Goal: Find specific page/section: Find specific page/section

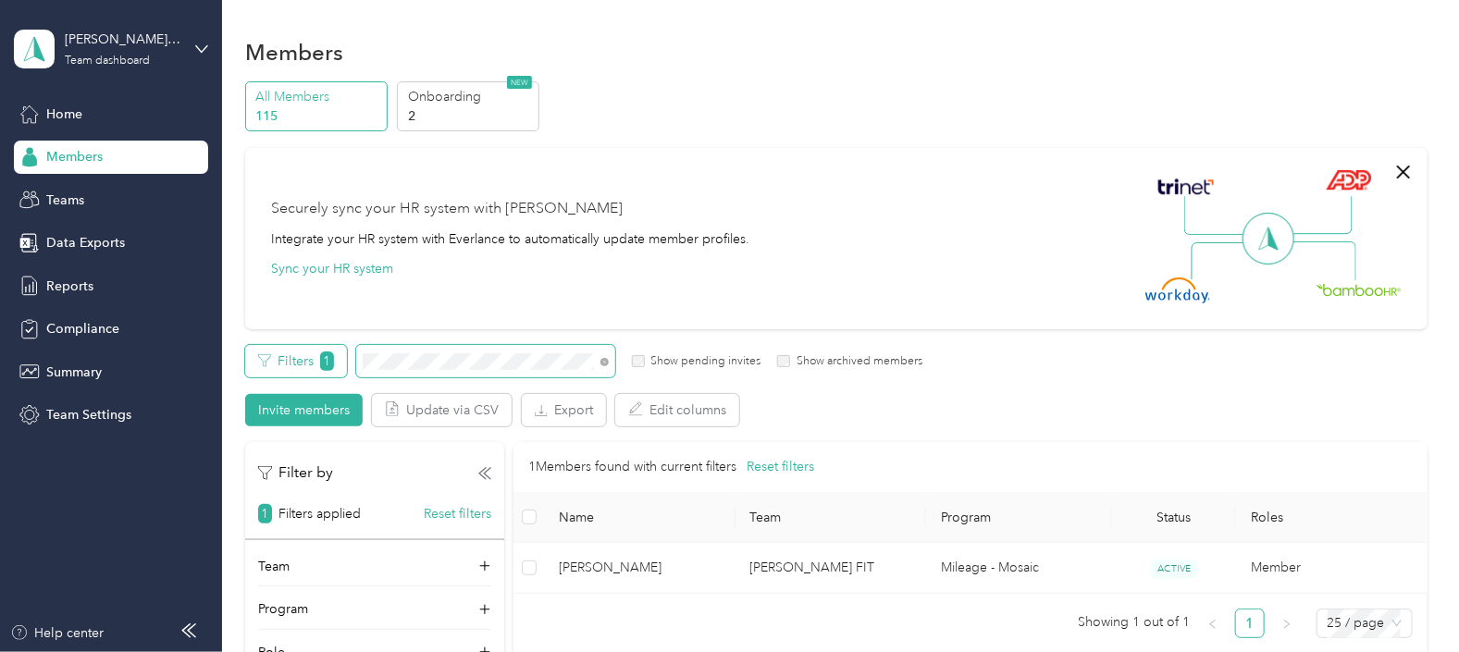
click at [342, 364] on div "Filters 1 Show pending invites Show archived members" at bounding box center [583, 361] width 677 height 32
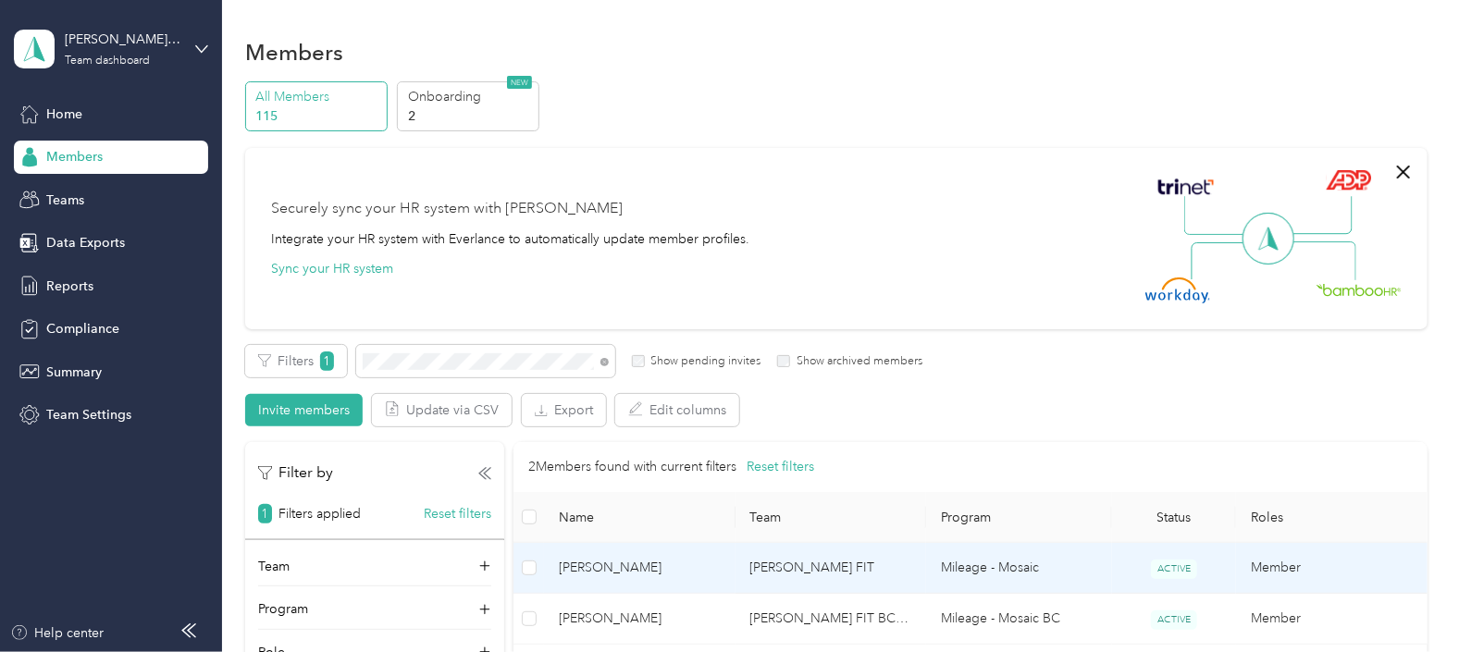
click at [626, 560] on span "[PERSON_NAME]" at bounding box center [639, 568] width 161 height 20
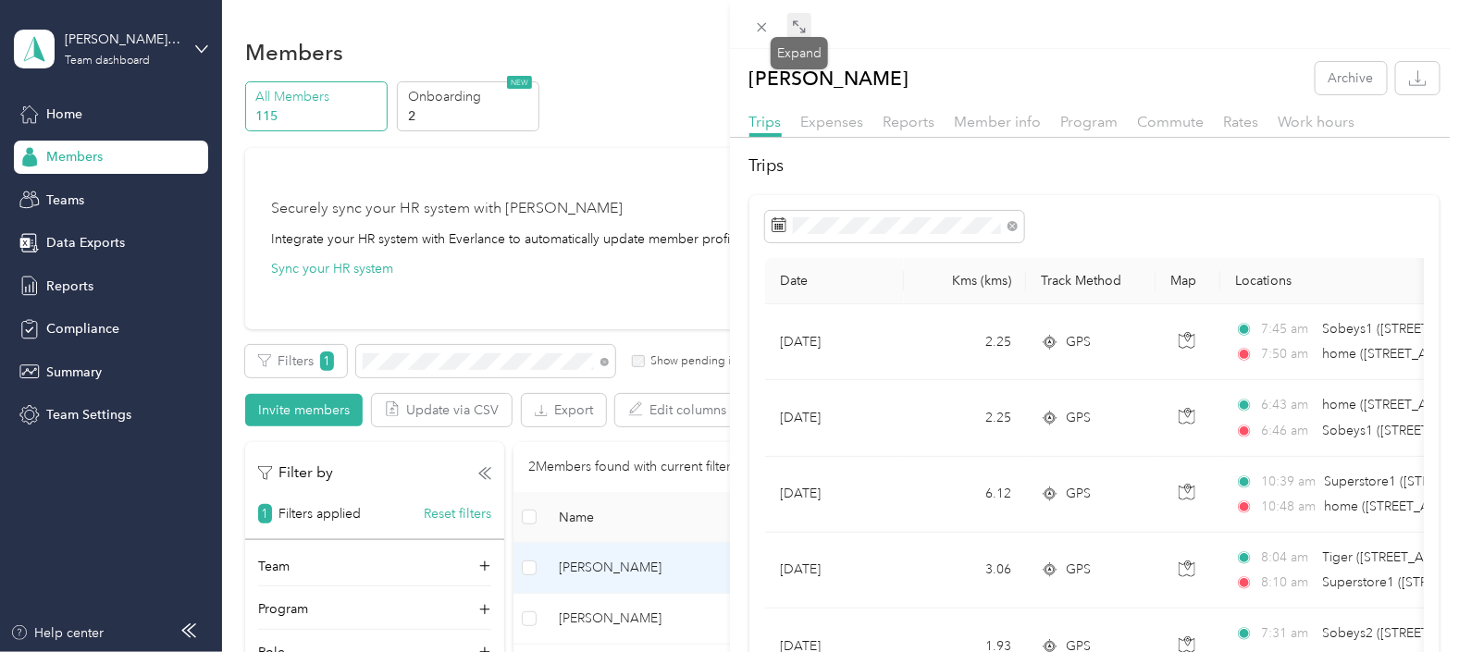
click at [796, 21] on icon at bounding box center [797, 23] width 6 height 6
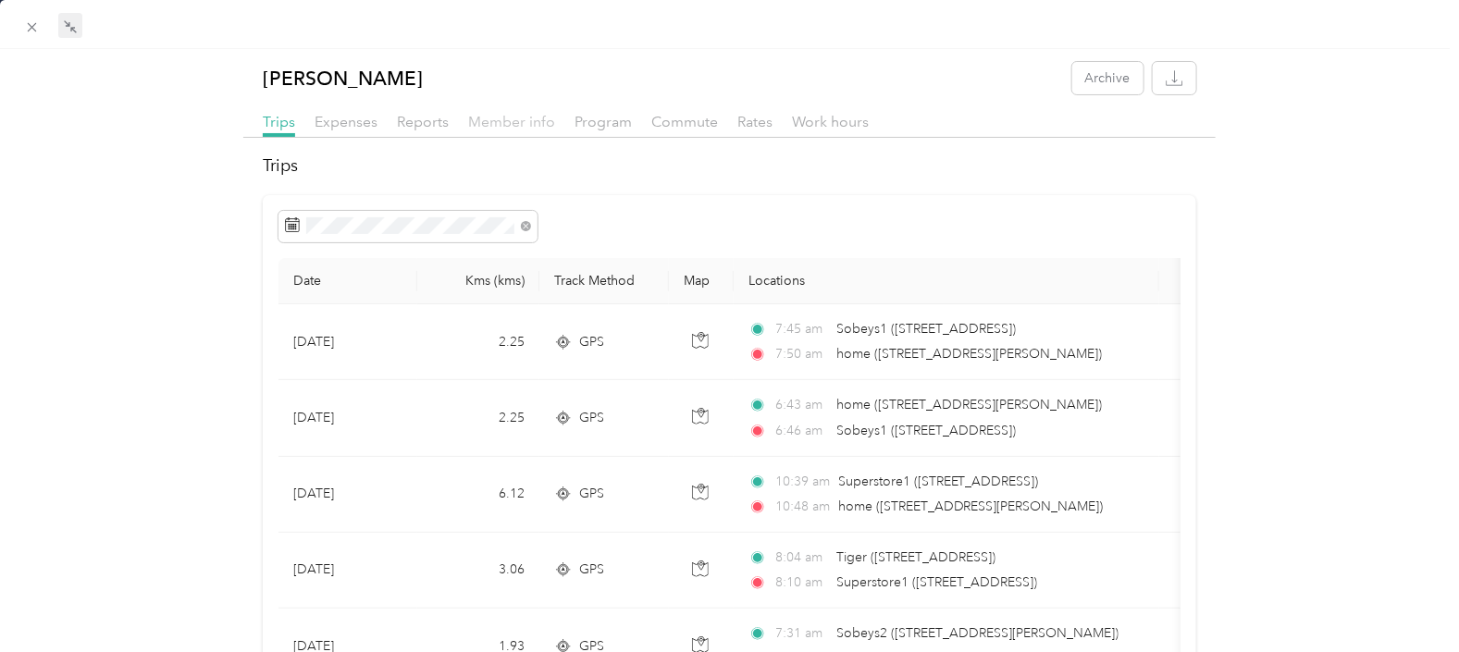
click at [492, 113] on span "Member info" at bounding box center [511, 122] width 87 height 18
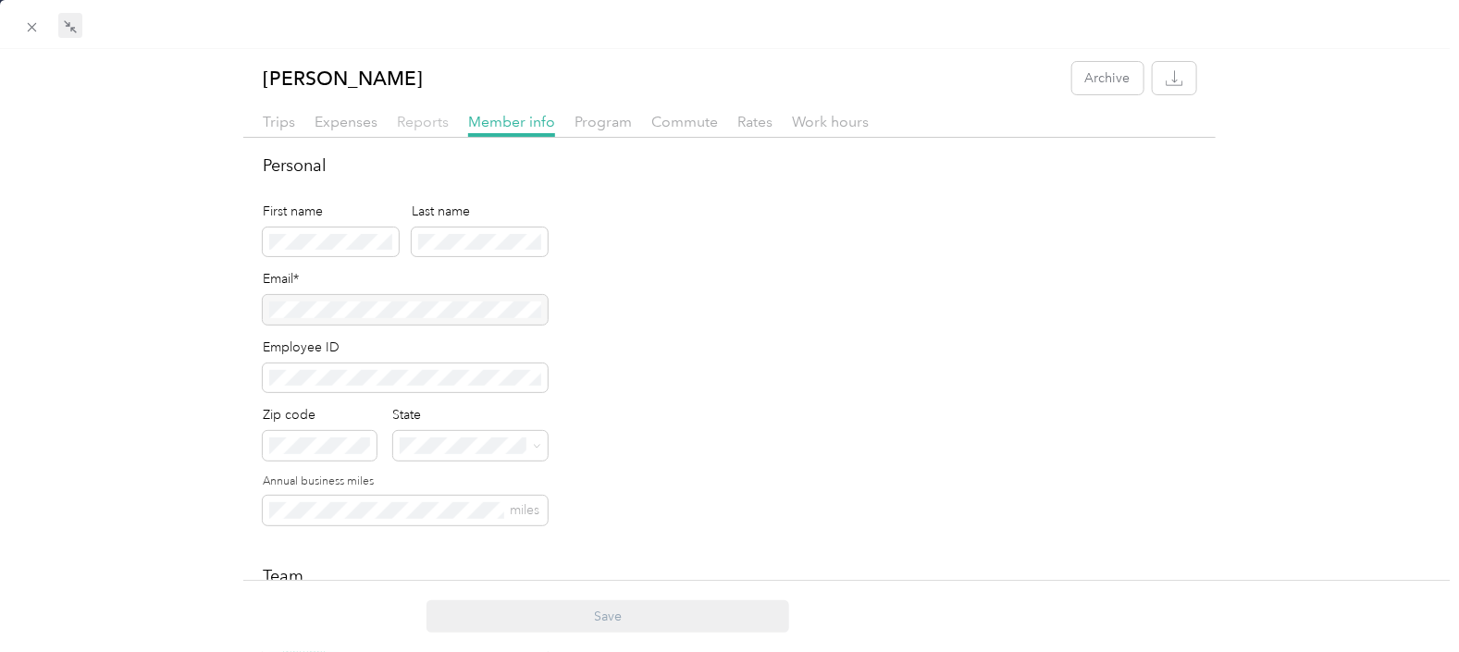
click at [413, 120] on span "Reports" at bounding box center [423, 122] width 52 height 18
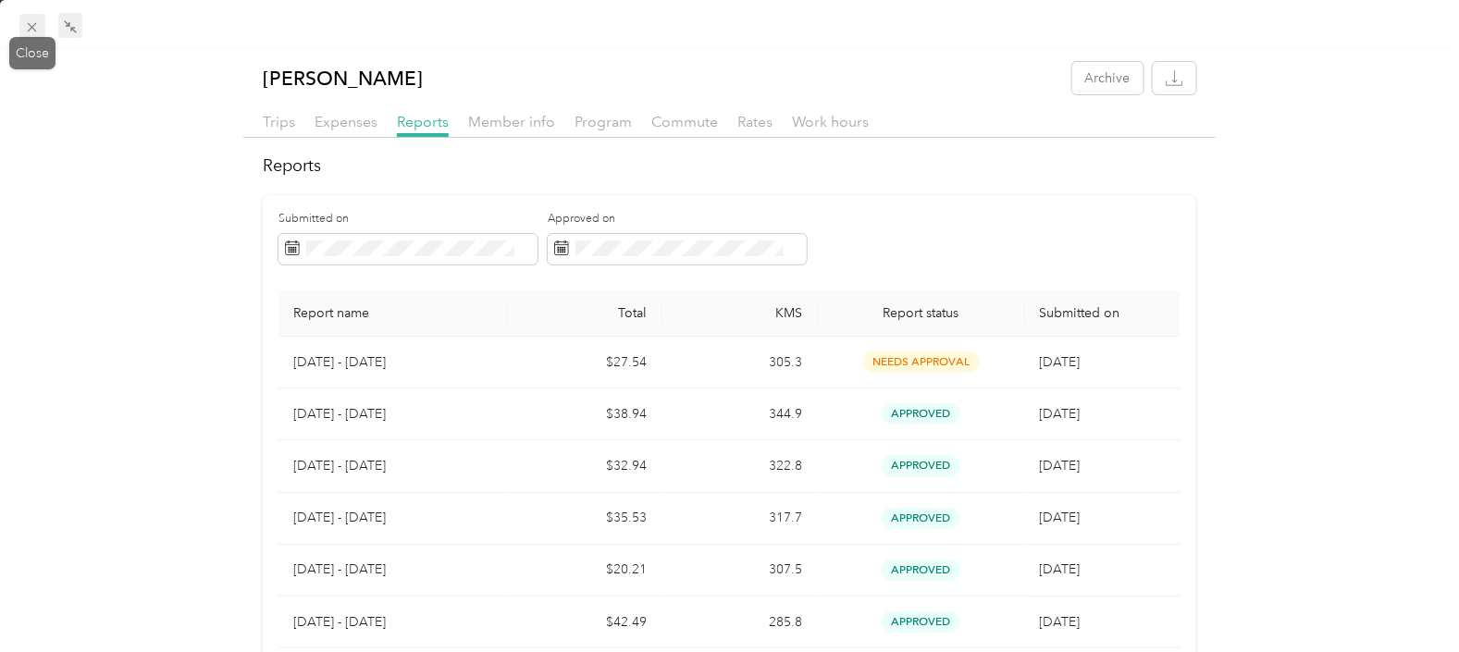
click at [30, 22] on icon at bounding box center [32, 27] width 16 height 16
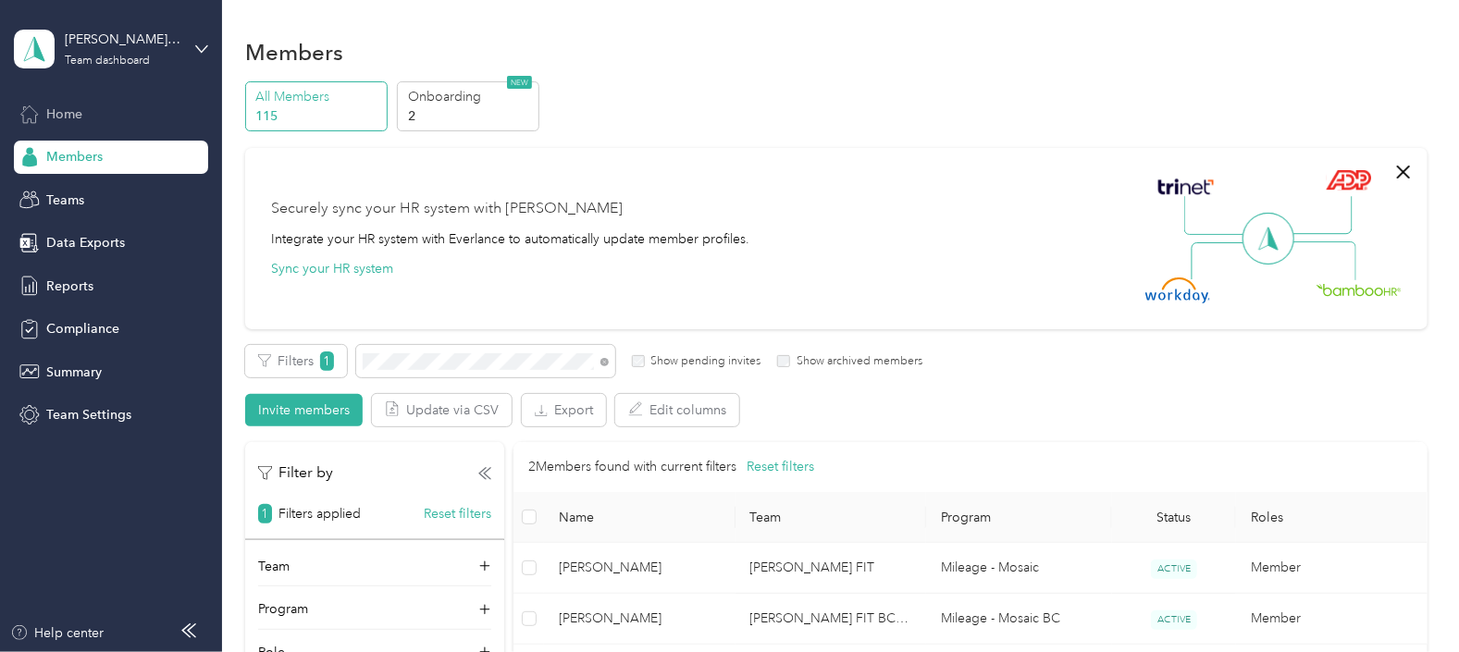
click at [62, 109] on span "Home" at bounding box center [64, 114] width 36 height 19
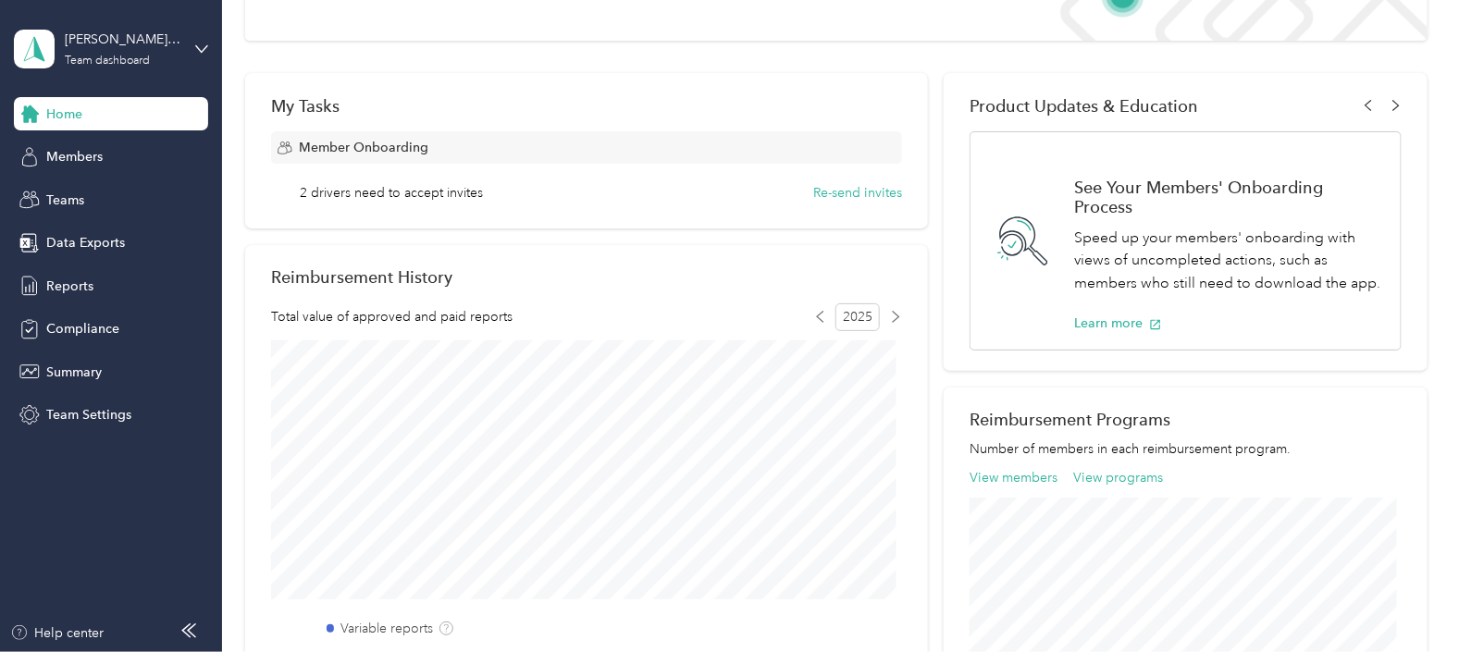
scroll to position [115, 0]
